Goal: Task Accomplishment & Management: Use online tool/utility

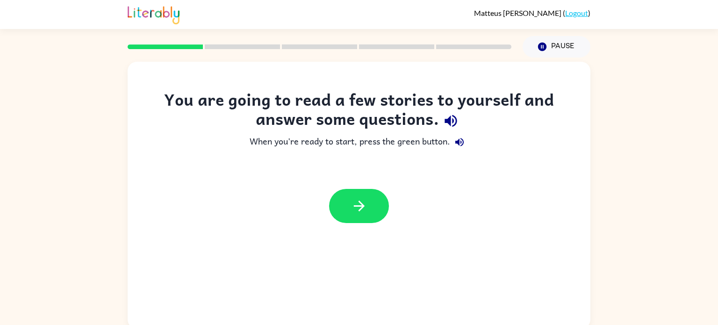
click at [365, 225] on div at bounding box center [359, 205] width 463 height 53
click at [361, 216] on button "button" at bounding box center [359, 206] width 60 height 34
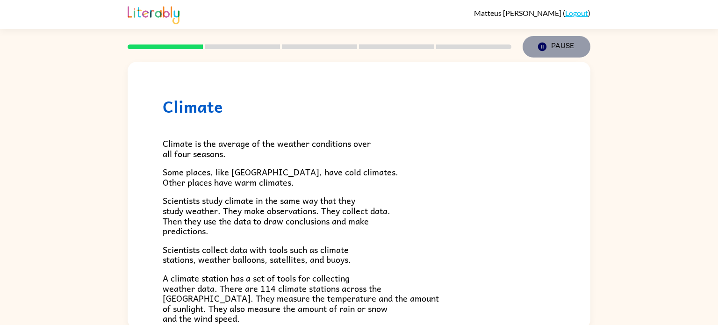
click at [543, 47] on icon "Pause" at bounding box center [542, 47] width 10 height 10
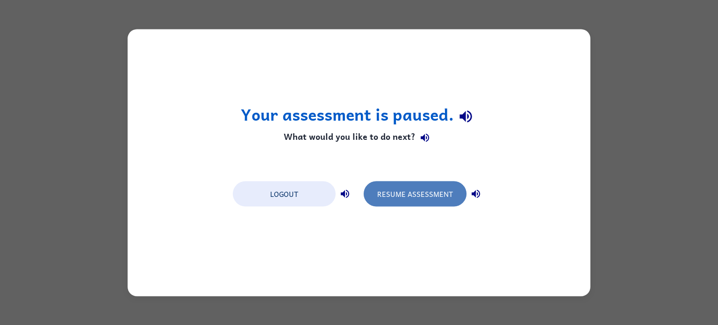
click at [455, 198] on button "Resume Assessment" at bounding box center [415, 193] width 103 height 25
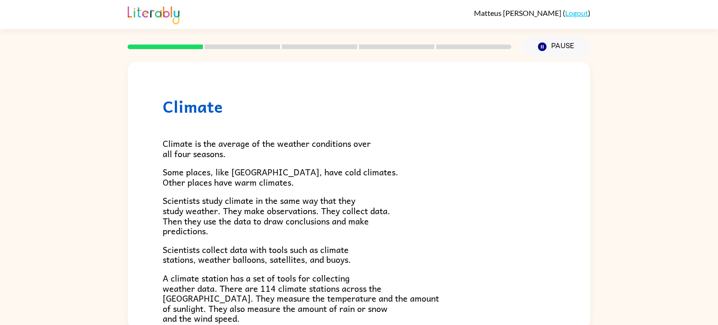
click at [463, 167] on p "Some places, like [GEOGRAPHIC_DATA], have cold climates. Other places have warm…" at bounding box center [359, 177] width 393 height 20
click at [255, 160] on div "Climate is the average of the weather conditions over all four seasons. Some pl…" at bounding box center [359, 307] width 393 height 382
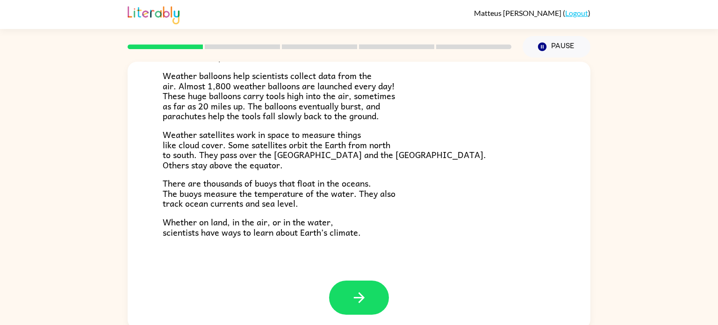
scroll to position [4, 0]
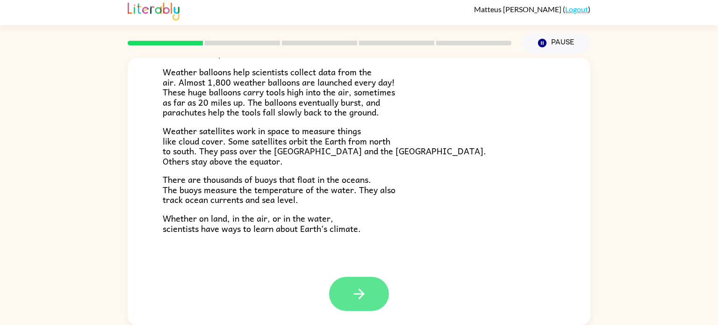
click at [375, 294] on button "button" at bounding box center [359, 294] width 60 height 34
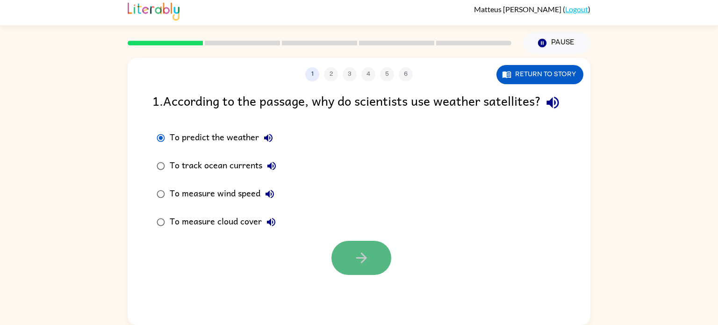
click at [358, 275] on button "button" at bounding box center [361, 258] width 60 height 34
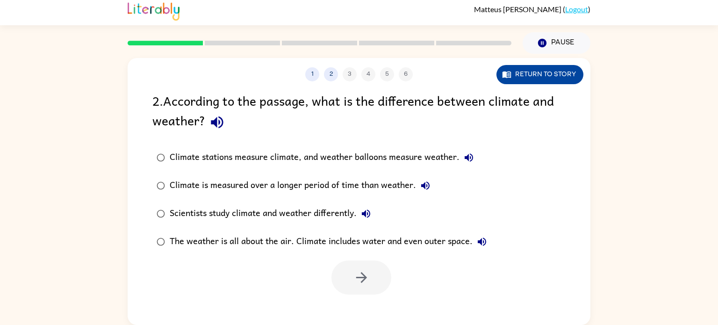
click at [547, 65] on button "Return to story" at bounding box center [539, 74] width 87 height 19
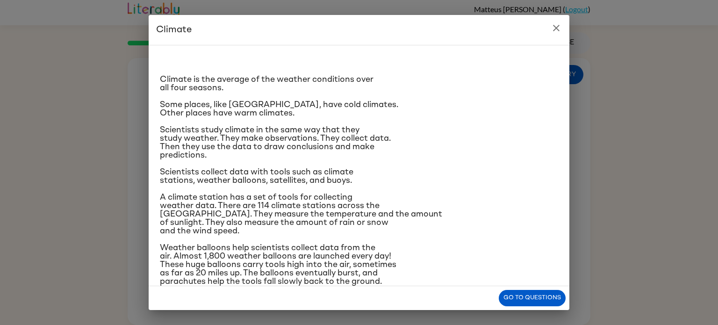
drag, startPoint x: 482, startPoint y: 127, endPoint x: 493, endPoint y: 130, distance: 11.2
click at [493, 130] on p "Scientists study climate in the same way that they study weather. They make obs…" at bounding box center [359, 143] width 398 height 34
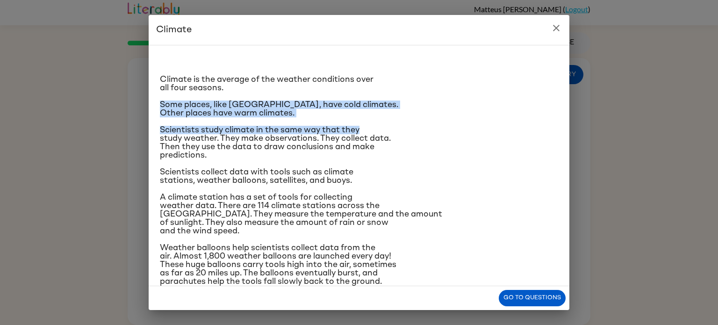
drag, startPoint x: 493, startPoint y: 130, endPoint x: 476, endPoint y: 84, distance: 48.8
click at [476, 84] on div "Climate is the average of the weather conditions over all four seasons. Some pl…" at bounding box center [359, 220] width 398 height 334
click at [483, 107] on p "Some places, like [GEOGRAPHIC_DATA], have cold climates. Other places have warm…" at bounding box center [359, 108] width 398 height 17
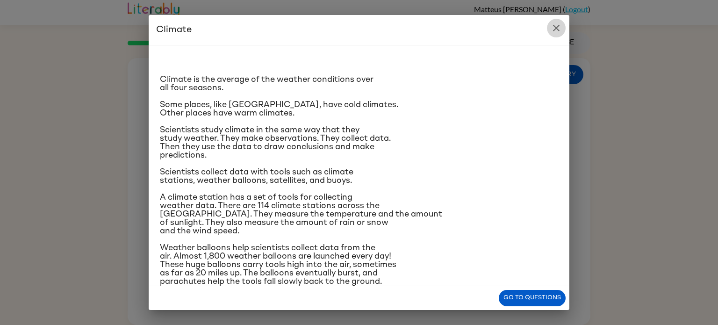
click at [556, 23] on icon "close" at bounding box center [556, 27] width 11 height 11
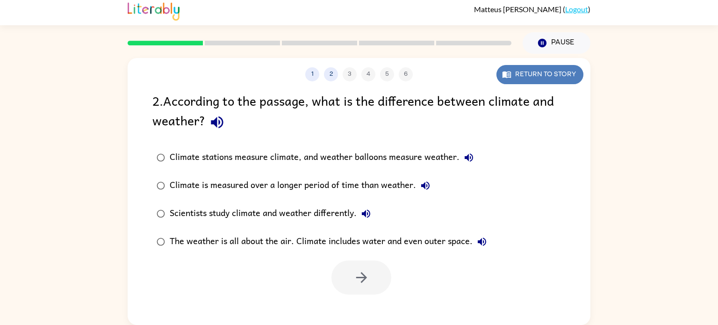
click at [572, 70] on button "Return to story" at bounding box center [539, 74] width 87 height 19
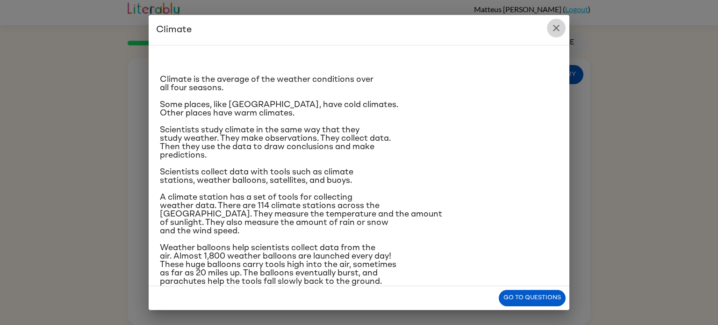
click at [555, 29] on icon "close" at bounding box center [556, 27] width 11 height 11
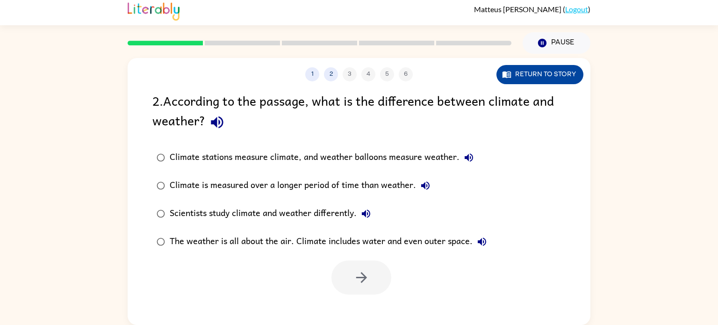
click at [554, 66] on button "Return to story" at bounding box center [539, 74] width 87 height 19
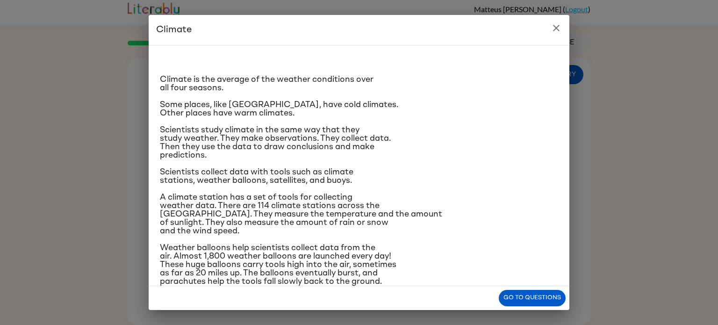
click at [555, 22] on icon "close" at bounding box center [556, 27] width 11 height 11
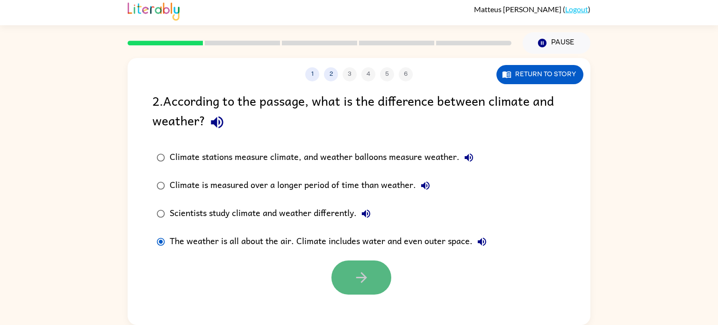
click at [383, 284] on button "button" at bounding box center [361, 277] width 60 height 34
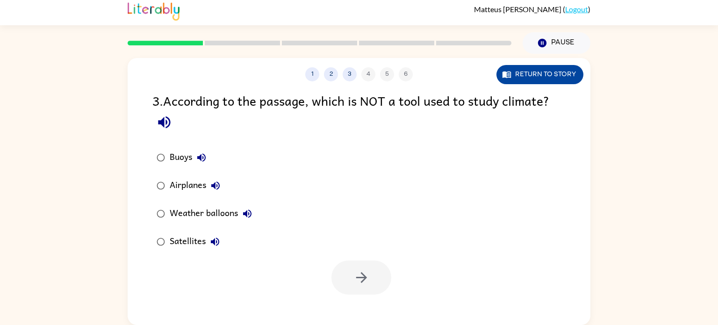
click at [551, 72] on button "Return to story" at bounding box center [539, 74] width 87 height 19
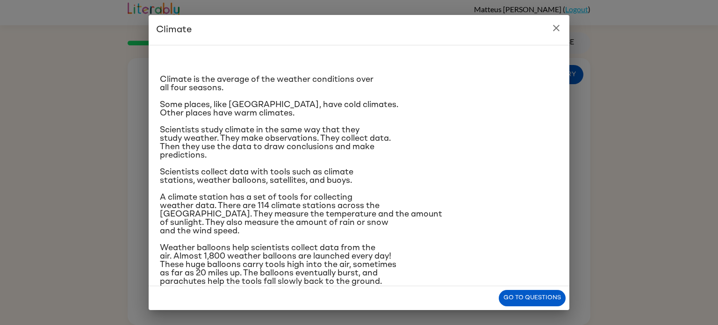
click at [557, 23] on icon "close" at bounding box center [556, 27] width 11 height 11
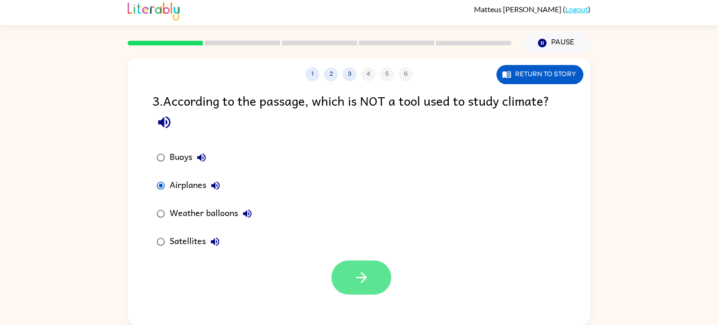
click at [375, 287] on button "button" at bounding box center [361, 277] width 60 height 34
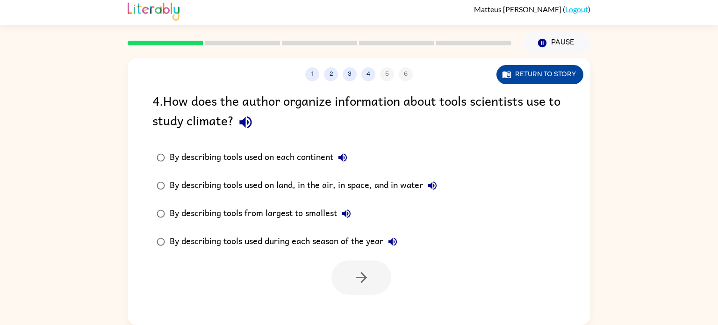
click at [570, 76] on button "Return to story" at bounding box center [539, 74] width 87 height 19
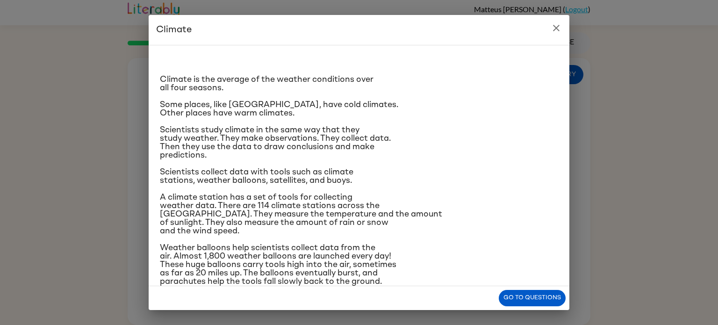
click at [554, 26] on icon "close" at bounding box center [556, 28] width 7 height 7
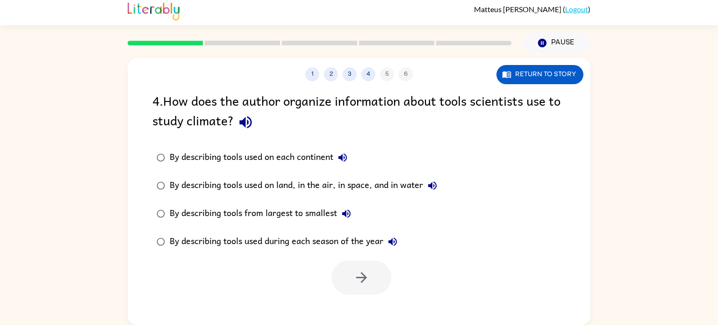
click at [479, 157] on div "By describing tools used on each continent By describing tools used on land, in…" at bounding box center [371, 199] width 438 height 112
click at [363, 276] on icon "button" at bounding box center [361, 277] width 16 height 16
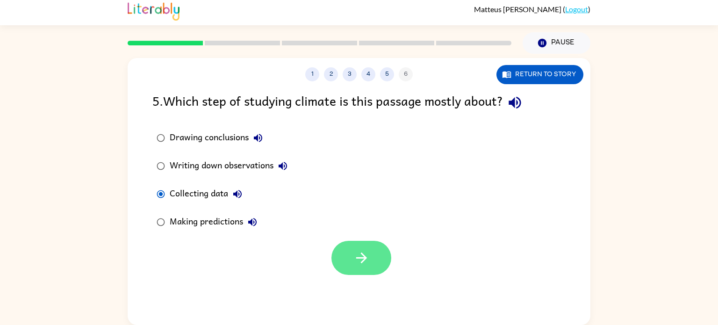
click at [355, 258] on icon "button" at bounding box center [361, 258] width 16 height 16
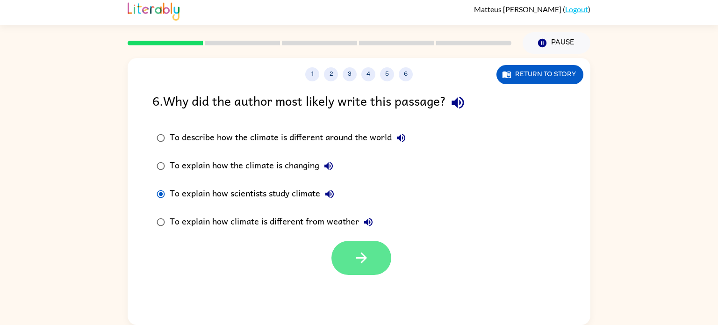
click at [354, 260] on icon "button" at bounding box center [361, 258] width 16 height 16
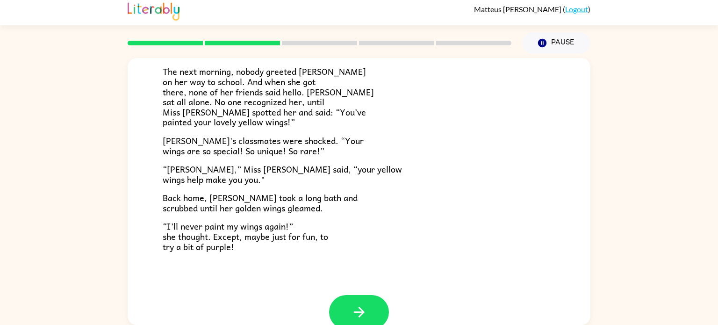
scroll to position [261, 0]
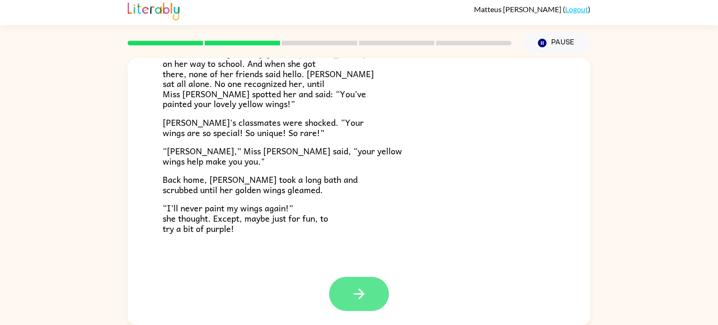
click at [354, 293] on icon "button" at bounding box center [358, 293] width 11 height 11
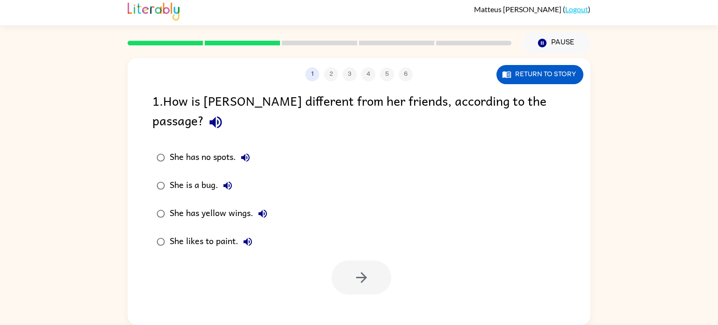
scroll to position [0, 0]
click at [384, 260] on button "button" at bounding box center [361, 277] width 60 height 34
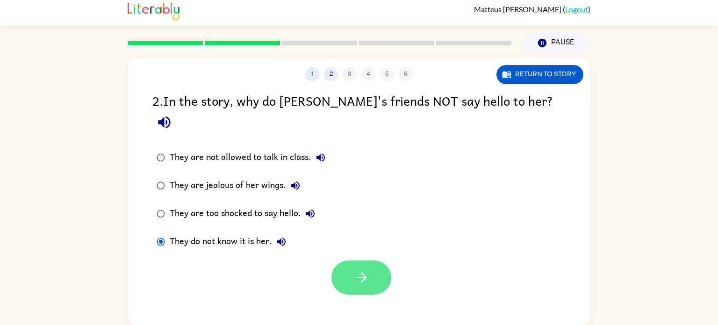
click at [365, 272] on icon "button" at bounding box center [361, 277] width 11 height 11
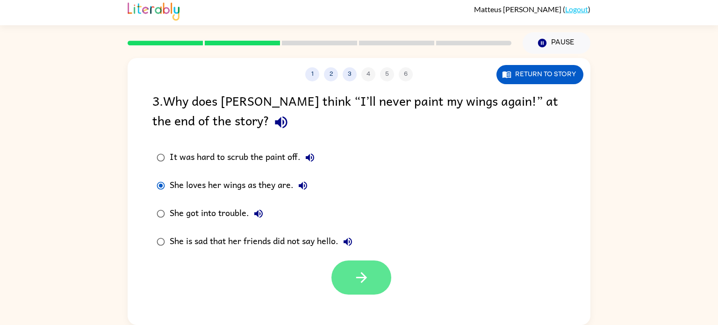
click at [344, 285] on button "button" at bounding box center [361, 277] width 60 height 34
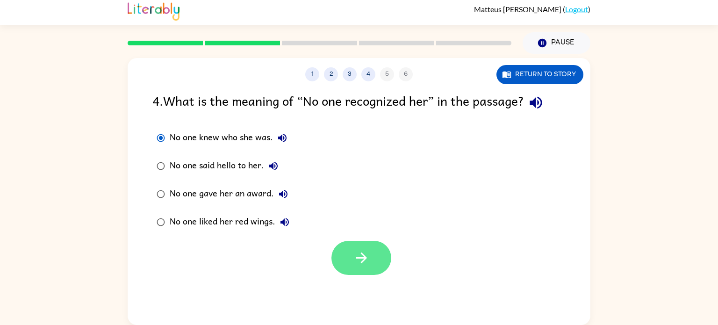
click at [357, 260] on icon "button" at bounding box center [361, 258] width 16 height 16
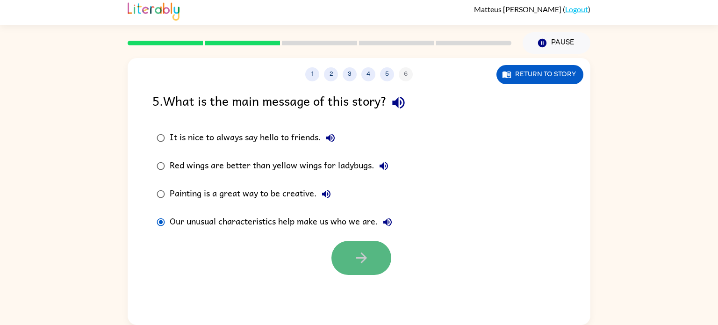
click at [340, 252] on button "button" at bounding box center [361, 258] width 60 height 34
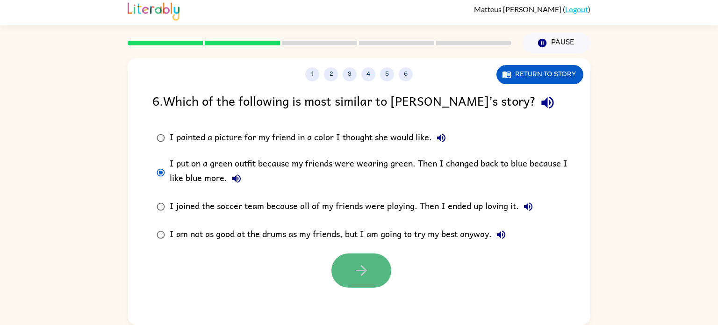
click at [345, 256] on button "button" at bounding box center [361, 270] width 60 height 34
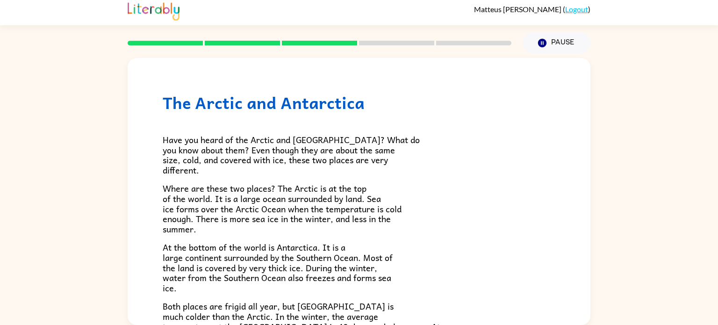
click at [453, 158] on p "Have you heard of the Arctic and [GEOGRAPHIC_DATA]? What do you know about them…" at bounding box center [359, 155] width 393 height 40
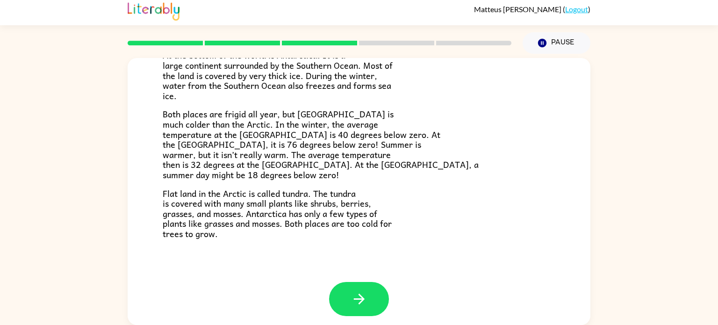
scroll to position [197, 0]
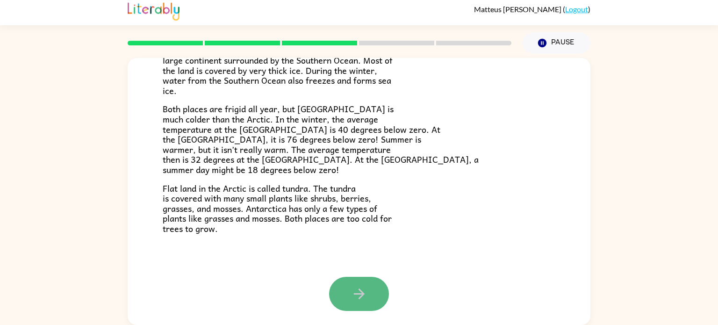
click at [340, 298] on button "button" at bounding box center [359, 294] width 60 height 34
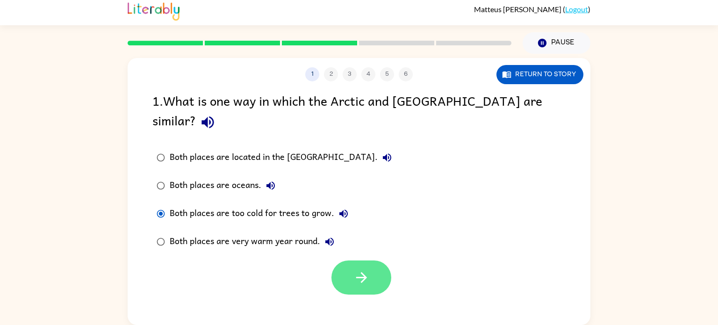
click at [369, 273] on button "button" at bounding box center [361, 277] width 60 height 34
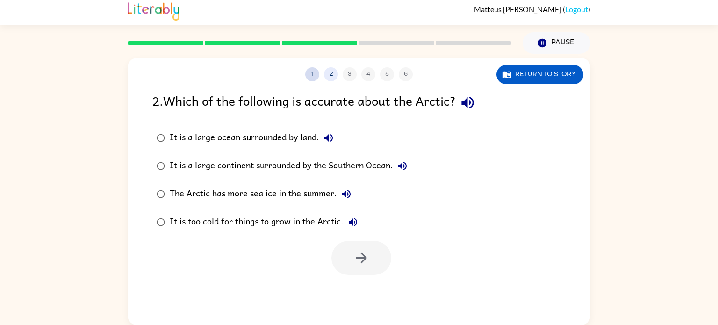
click at [312, 74] on button "1" at bounding box center [312, 74] width 14 height 14
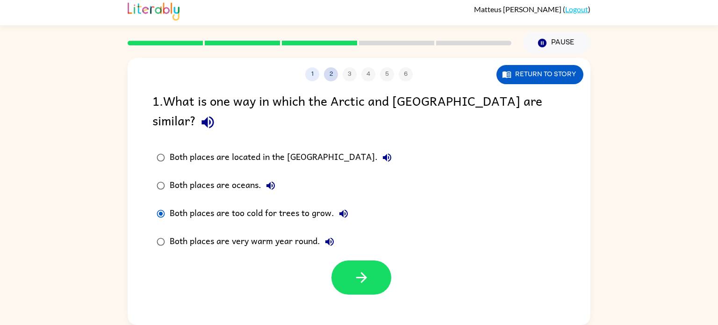
click at [330, 78] on button "2" at bounding box center [331, 74] width 14 height 14
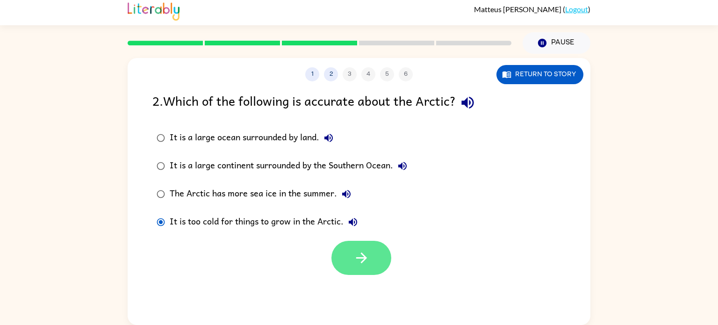
click at [357, 257] on icon "button" at bounding box center [361, 258] width 16 height 16
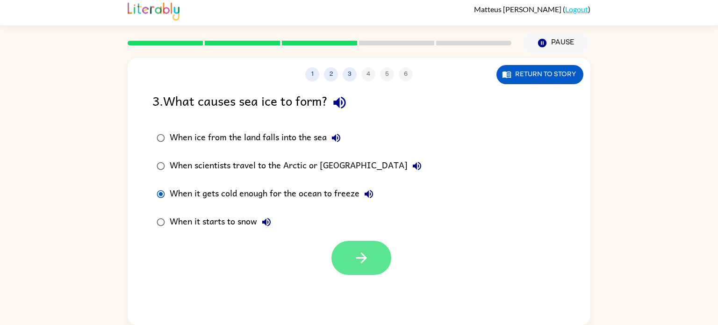
click at [354, 250] on icon "button" at bounding box center [361, 258] width 16 height 16
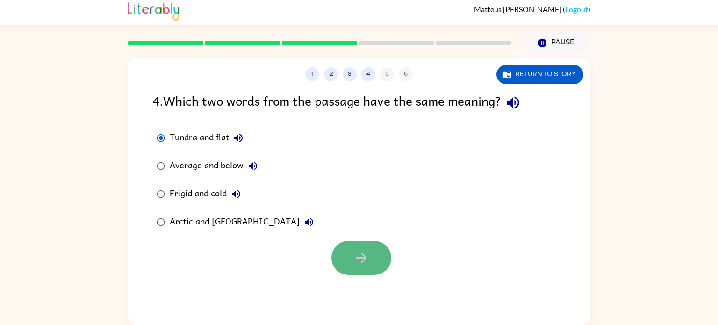
click at [352, 256] on button "button" at bounding box center [361, 258] width 60 height 34
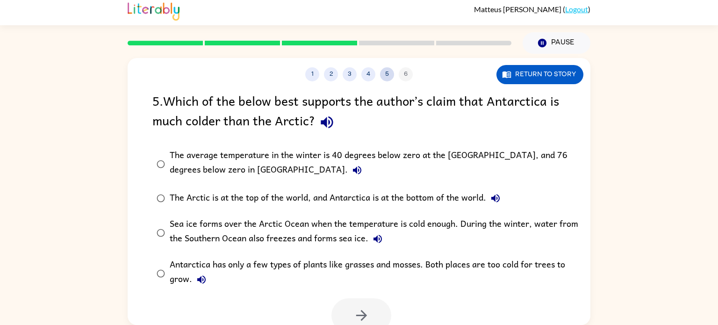
click at [384, 71] on button "5" at bounding box center [387, 74] width 14 height 14
click at [366, 72] on button "4" at bounding box center [368, 74] width 14 height 14
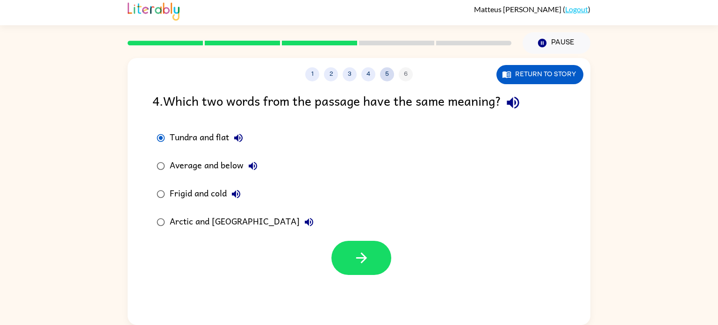
click at [388, 71] on button "5" at bounding box center [387, 74] width 14 height 14
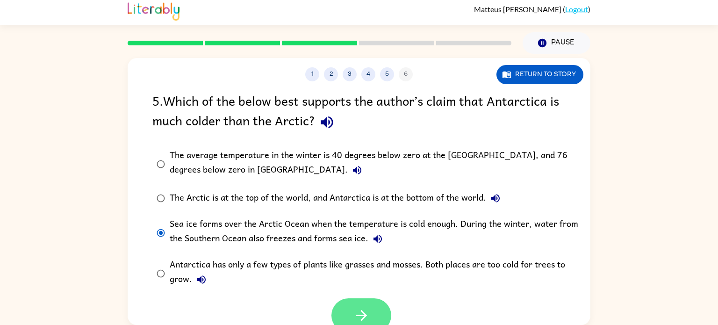
click at [379, 303] on button "button" at bounding box center [361, 315] width 60 height 34
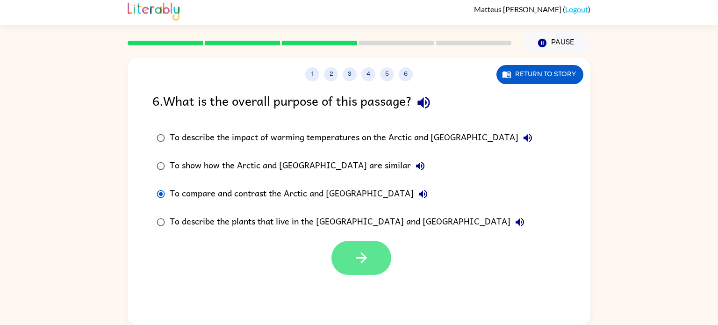
click at [362, 256] on icon "button" at bounding box center [361, 258] width 16 height 16
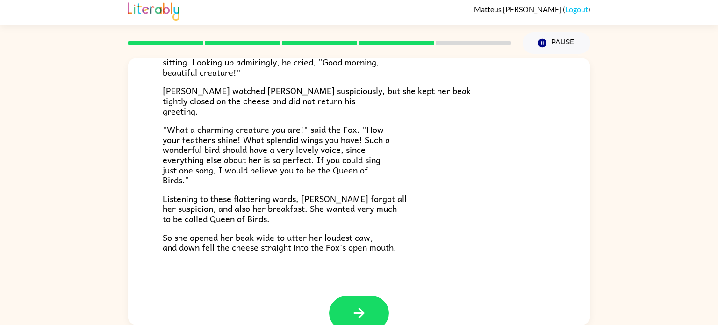
scroll to position [184, 0]
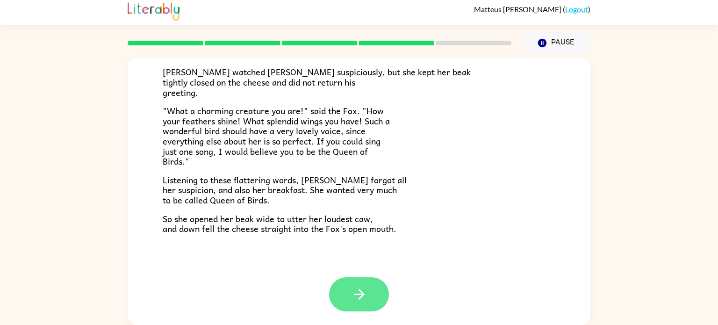
click at [358, 294] on icon "button" at bounding box center [358, 294] width 11 height 11
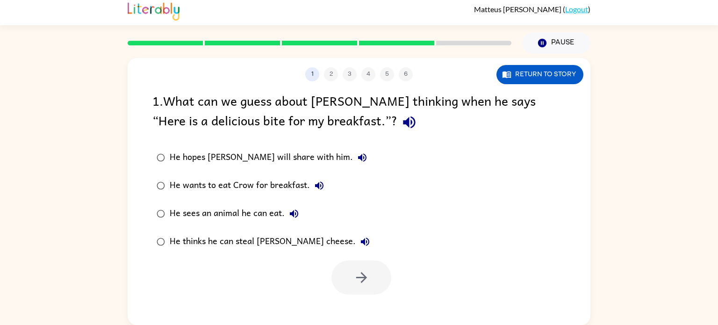
scroll to position [0, 0]
click at [365, 267] on button "button" at bounding box center [361, 277] width 60 height 34
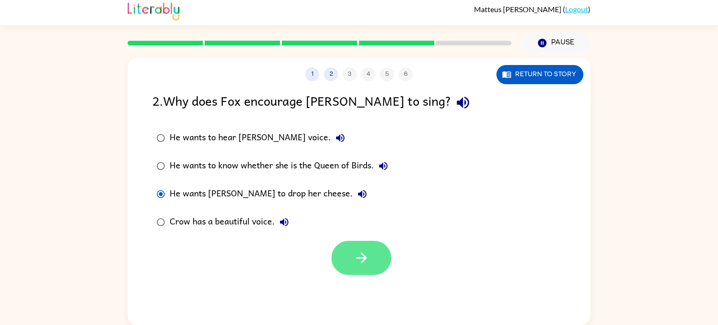
click at [372, 250] on button "button" at bounding box center [361, 258] width 60 height 34
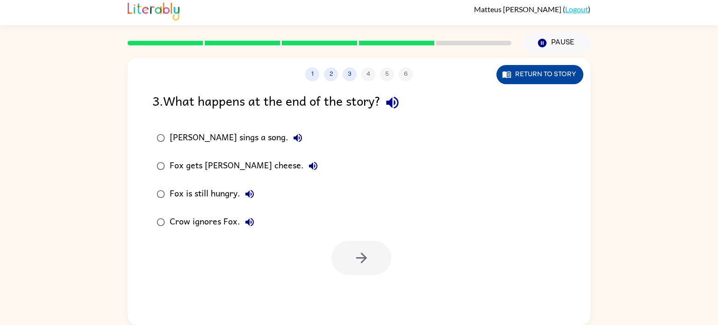
click at [532, 76] on button "Return to story" at bounding box center [539, 74] width 87 height 19
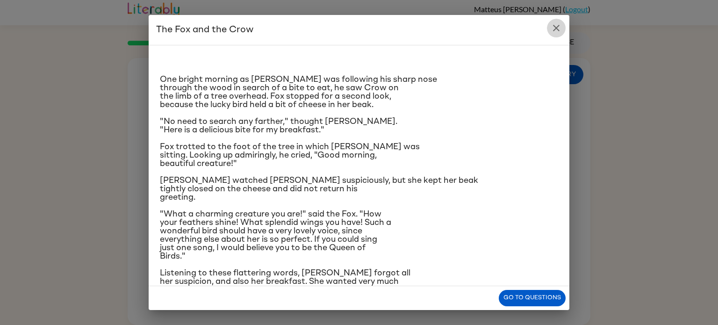
click at [557, 30] on icon "close" at bounding box center [556, 27] width 11 height 11
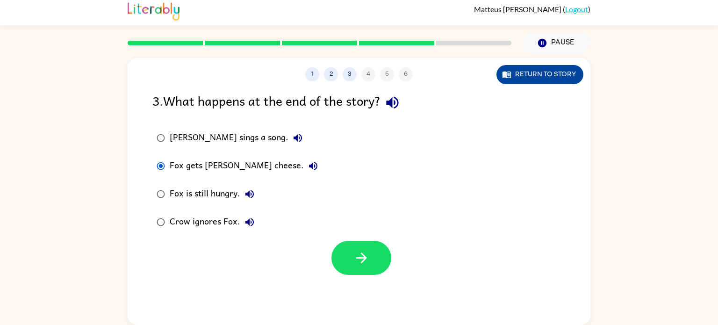
click at [513, 71] on button "Return to story" at bounding box center [539, 74] width 87 height 19
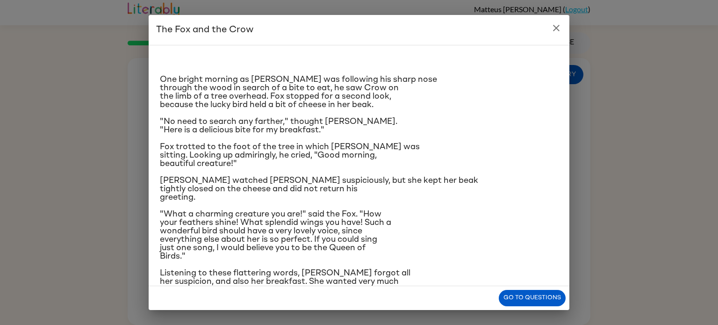
click at [558, 26] on icon "close" at bounding box center [556, 28] width 7 height 7
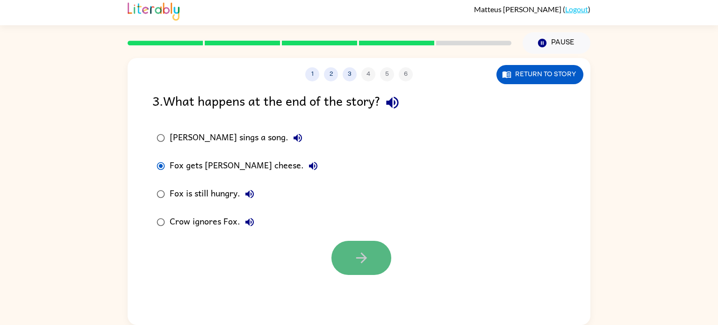
click at [340, 261] on button "button" at bounding box center [361, 258] width 60 height 34
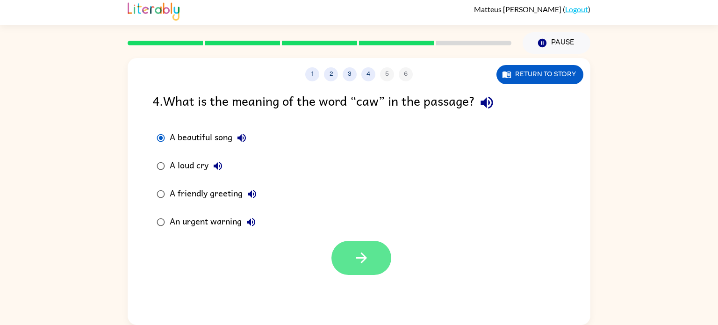
click at [377, 255] on button "button" at bounding box center [361, 258] width 60 height 34
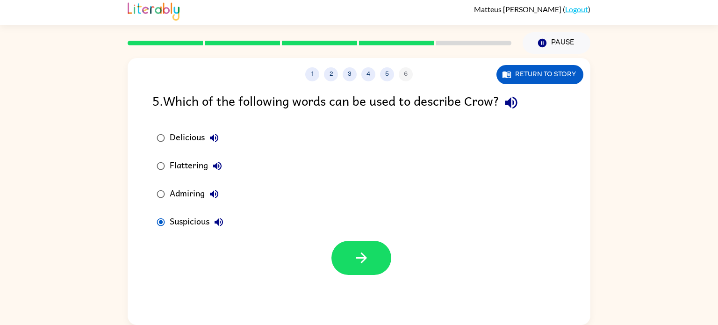
click at [332, 244] on div at bounding box center [361, 258] width 60 height 34
click at [352, 241] on button "button" at bounding box center [361, 258] width 60 height 34
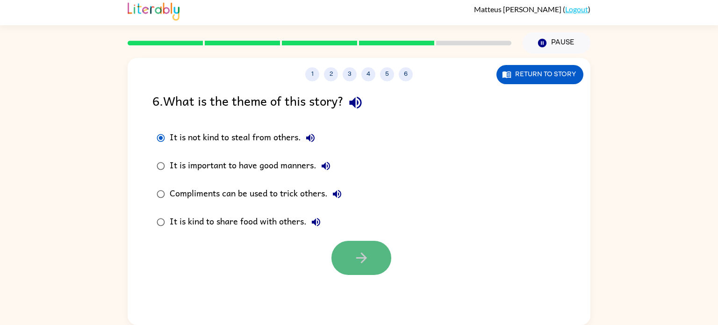
click at [361, 257] on icon "button" at bounding box center [361, 258] width 16 height 16
